Goal: Task Accomplishment & Management: Manage account settings

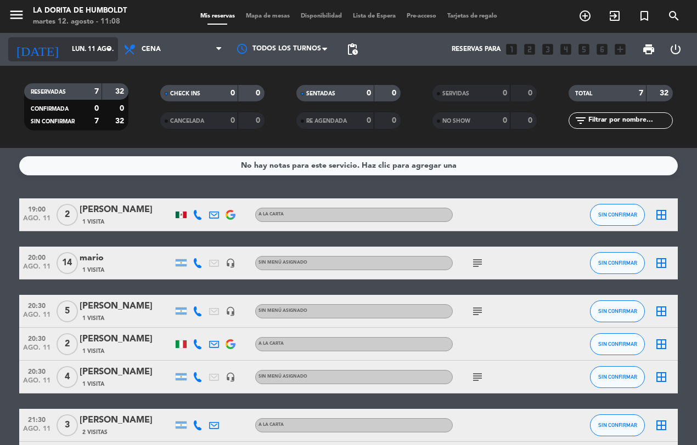
click at [110, 45] on icon "arrow_drop_down" at bounding box center [108, 49] width 13 height 13
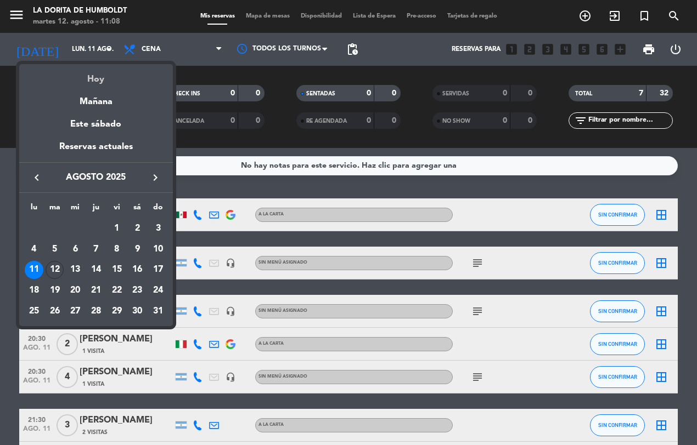
click at [99, 72] on div "Hoy" at bounding box center [96, 75] width 154 height 22
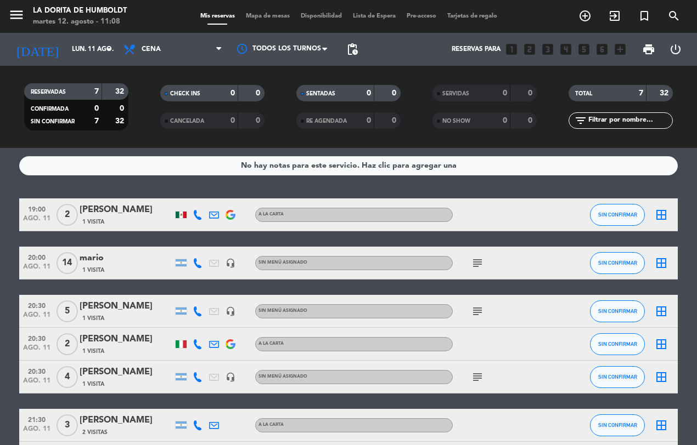
type input "[DATE]"
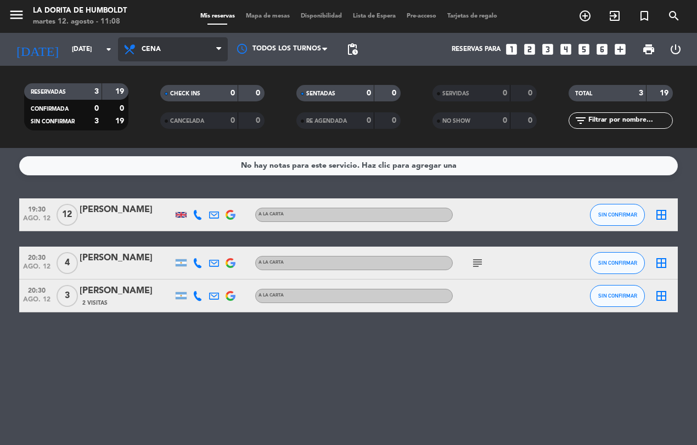
click at [216, 50] on icon at bounding box center [218, 49] width 5 height 9
click at [174, 94] on div "menu La [PERSON_NAME] [DATE] 12. agosto - 11:08 Mis reservas Mapa de mesas Disp…" at bounding box center [348, 74] width 697 height 148
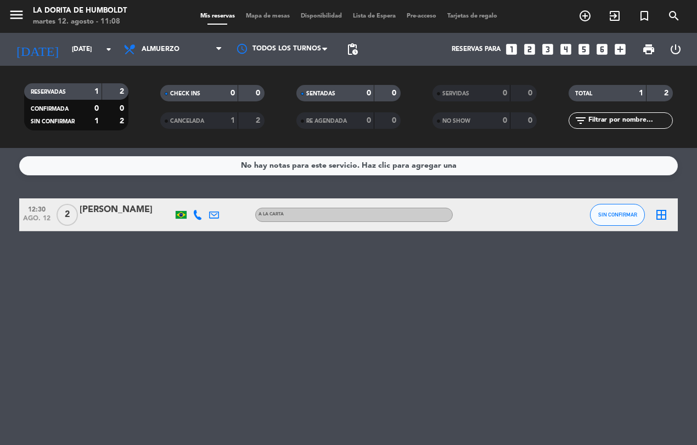
click at [197, 213] on icon at bounding box center [198, 215] width 10 height 10
click at [186, 195] on span "Copiar" at bounding box center [187, 196] width 23 height 12
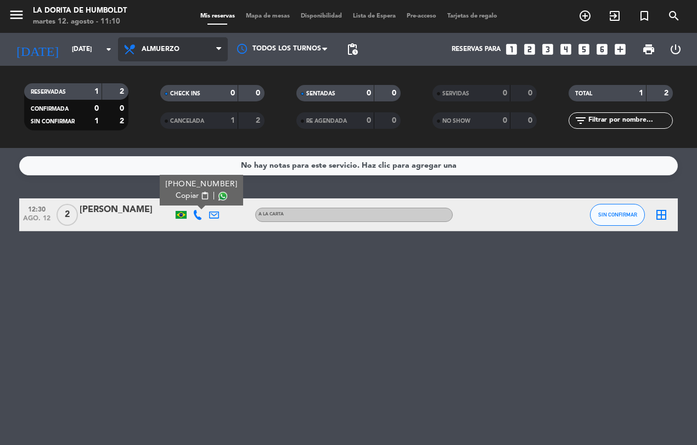
click at [217, 52] on icon at bounding box center [218, 49] width 5 height 9
click at [180, 121] on div "menu La [PERSON_NAME] [DATE] 12. agosto - 11:10 Mis reservas Mapa de mesas Disp…" at bounding box center [348, 74] width 697 height 148
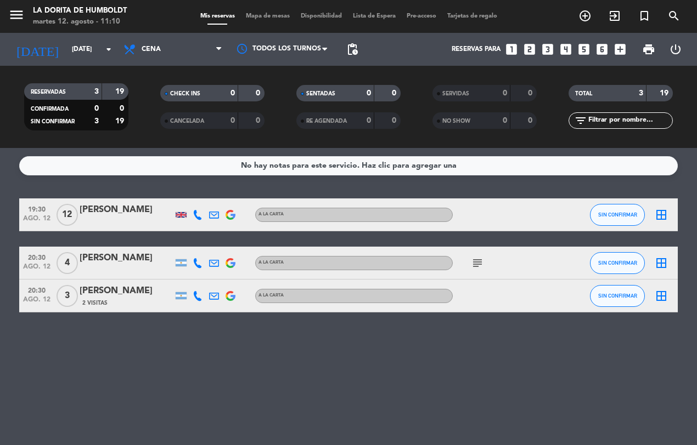
click at [478, 261] on icon "subject" at bounding box center [477, 263] width 13 height 13
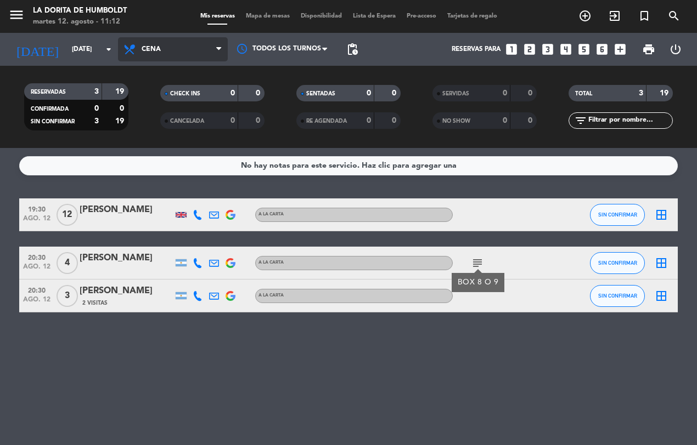
click at [218, 45] on icon at bounding box center [218, 49] width 5 height 9
click at [202, 94] on div "menu La [PERSON_NAME] [DATE] 12. agosto - 11:12 Mis reservas Mapa de mesas Disp…" at bounding box center [348, 74] width 697 height 148
